Goal: Task Accomplishment & Management: Use online tool/utility

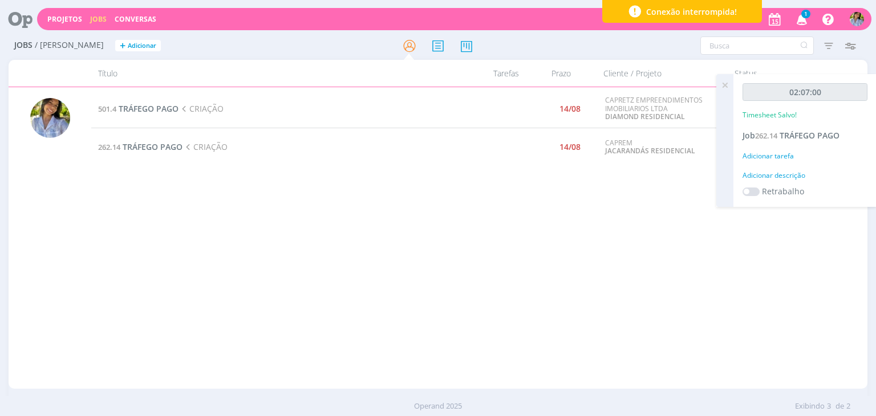
click at [726, 87] on icon at bounding box center [725, 85] width 21 height 22
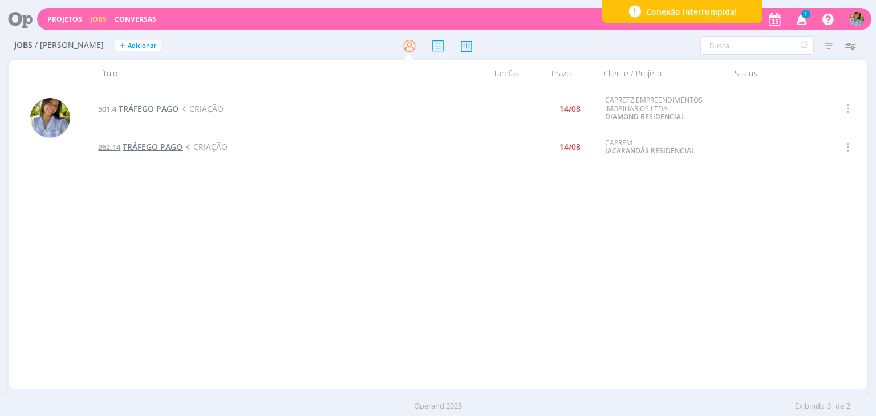
click at [153, 147] on span "TRÁFEGO PAGO" at bounding box center [153, 146] width 60 height 11
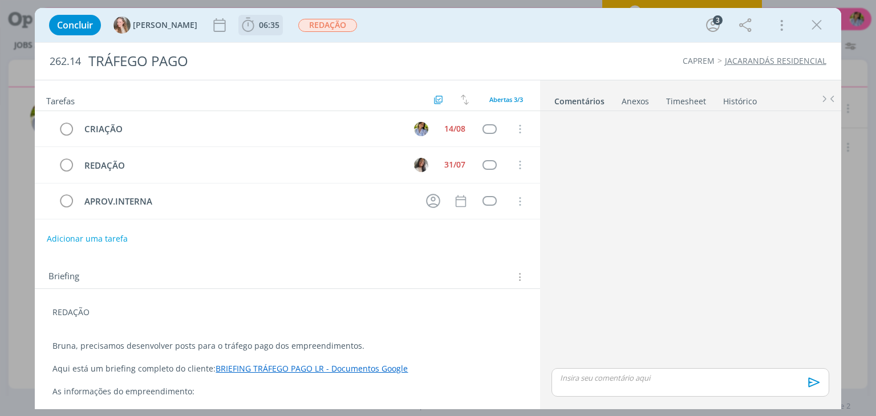
click at [242, 21] on icon "dialog" at bounding box center [248, 25] width 12 height 14
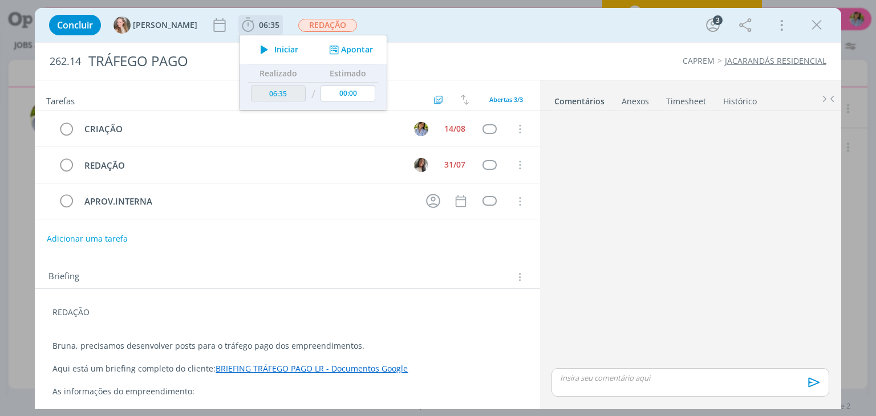
click at [254, 47] on icon "dialog" at bounding box center [264, 49] width 20 height 15
click at [817, 26] on icon "dialog" at bounding box center [816, 25] width 17 height 17
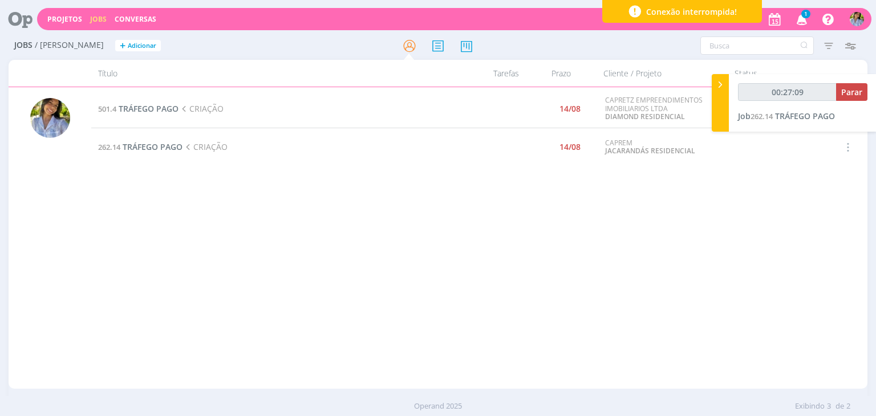
type input "00:28:09"
